Goal: Information Seeking & Learning: Learn about a topic

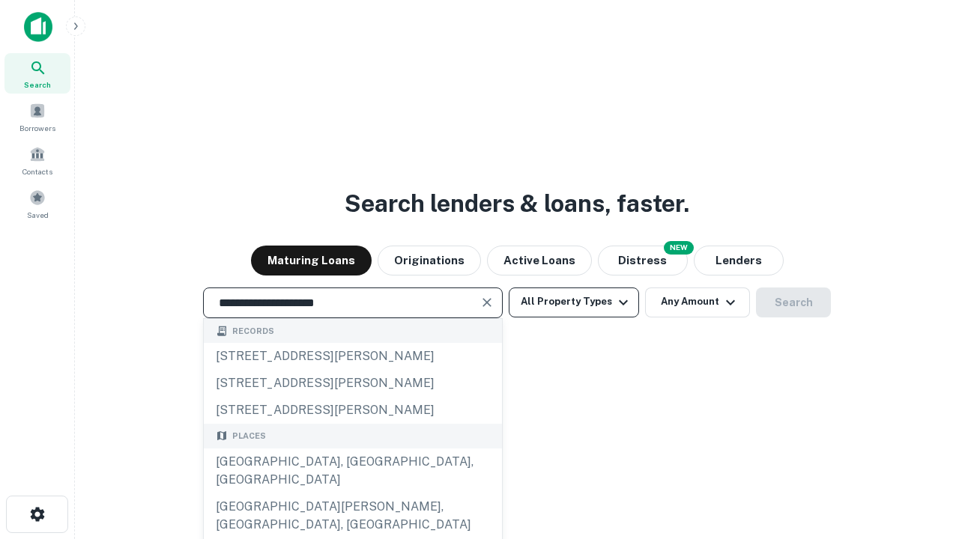
click at [352, 494] on div "[GEOGRAPHIC_DATA], [GEOGRAPHIC_DATA], [GEOGRAPHIC_DATA]" at bounding box center [353, 471] width 298 height 45
click at [574, 302] on button "All Property Types" at bounding box center [574, 303] width 130 height 30
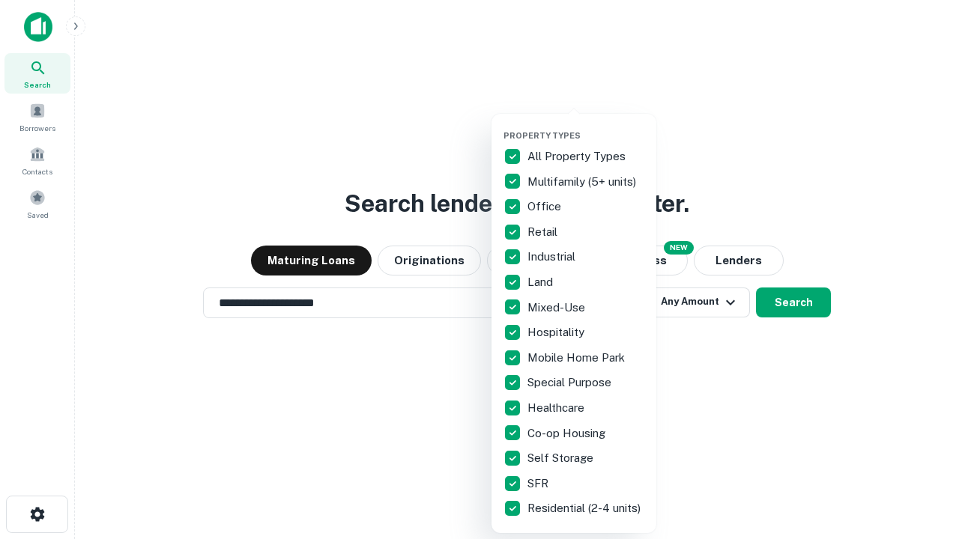
type input "**********"
click at [586, 126] on button "button" at bounding box center [585, 126] width 165 height 1
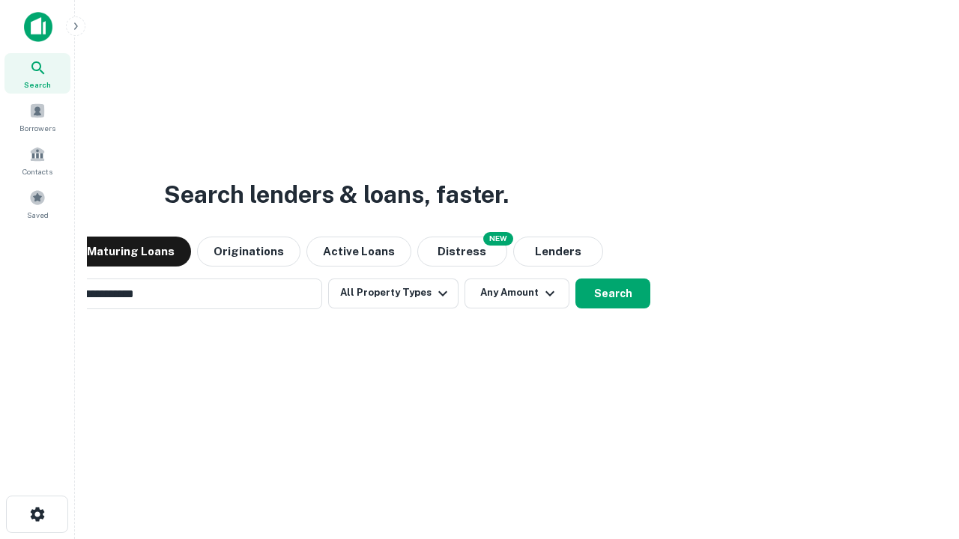
scroll to position [23, 0]
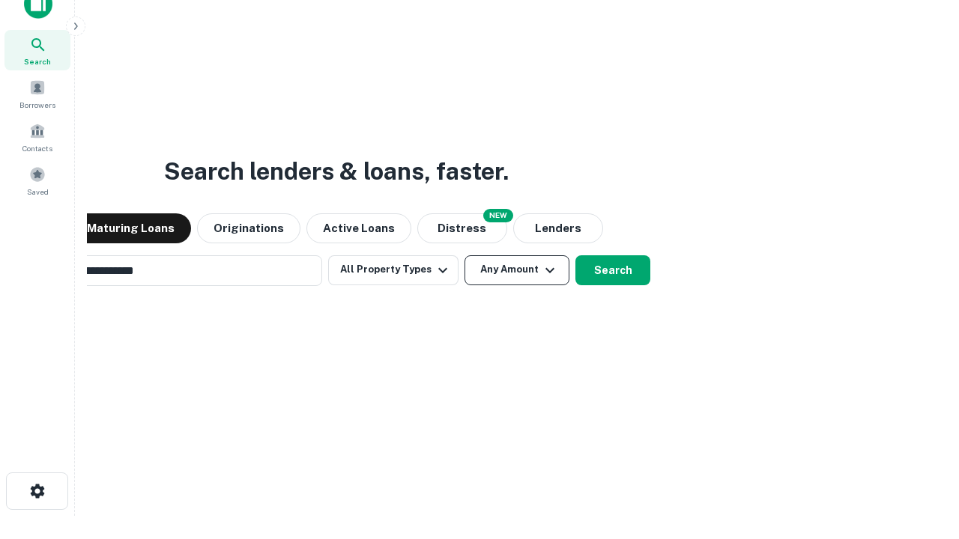
click at [464, 255] on button "Any Amount" at bounding box center [516, 270] width 105 height 30
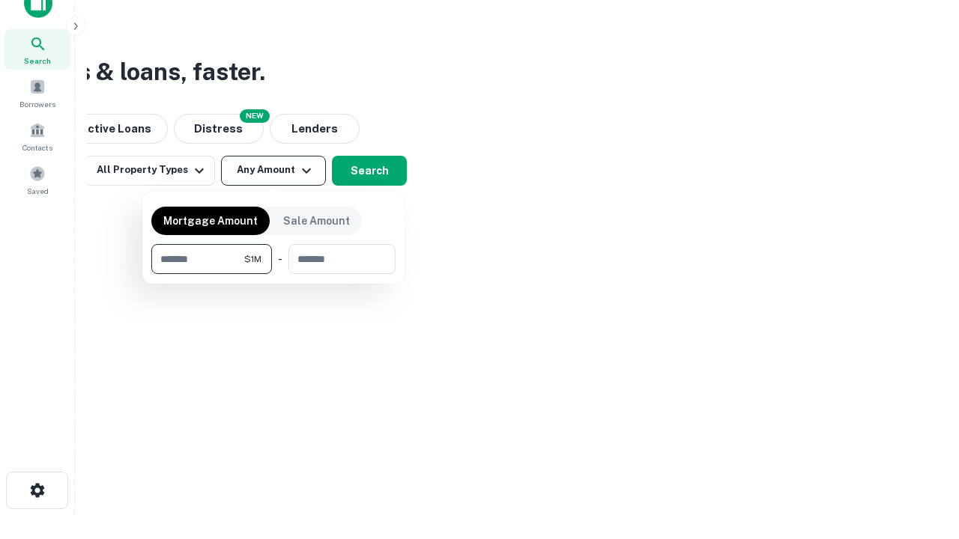
type input "*******"
click at [273, 274] on button "button" at bounding box center [273, 274] width 244 height 1
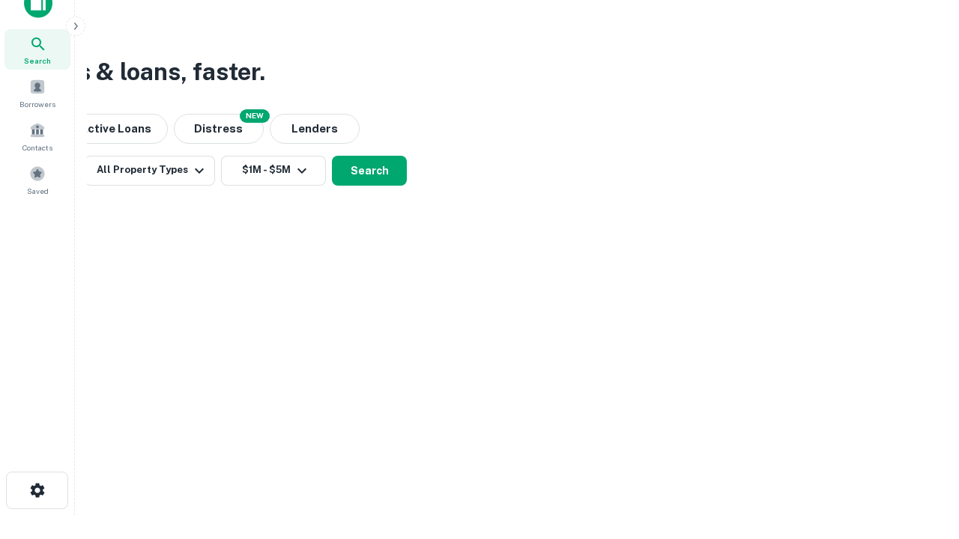
scroll to position [9, 276]
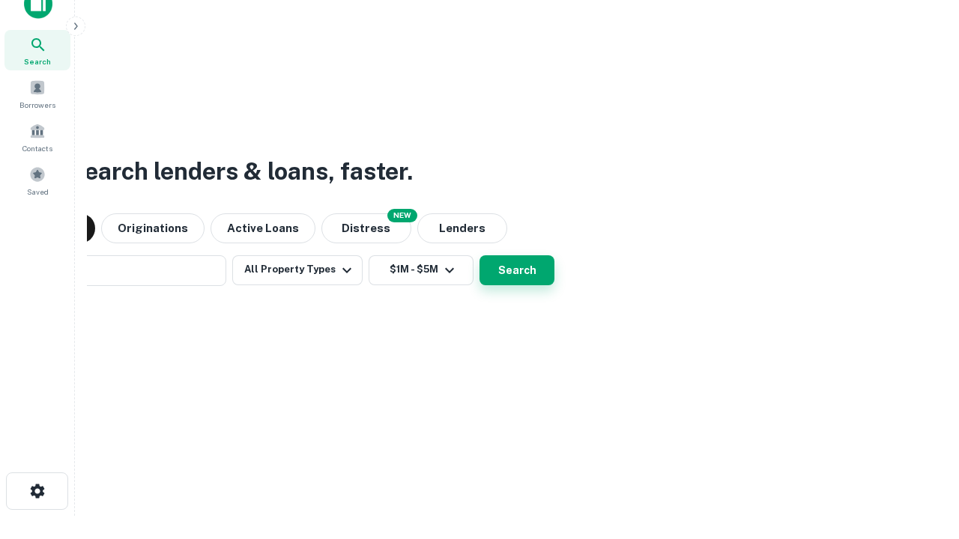
click at [479, 255] on button "Search" at bounding box center [516, 270] width 75 height 30
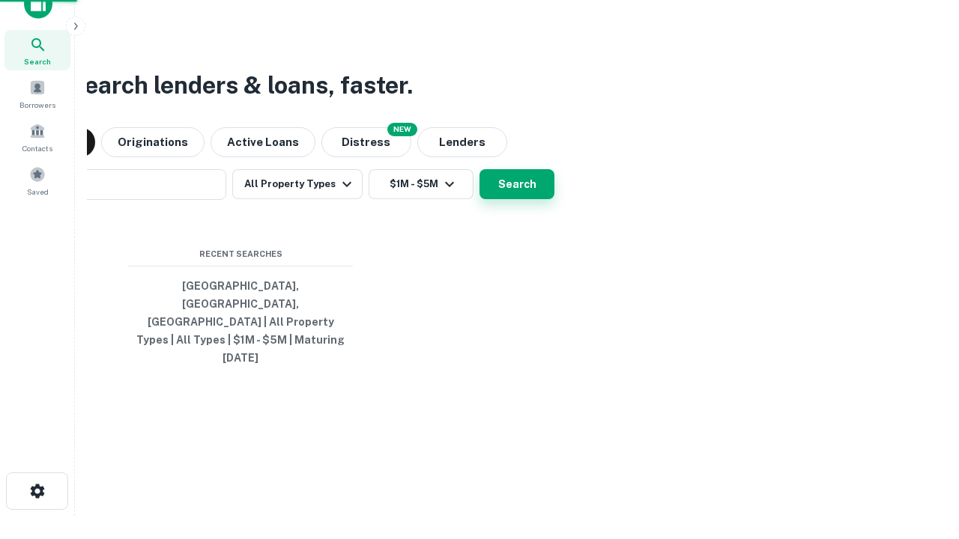
scroll to position [40, 424]
